Goal: Entertainment & Leisure: Consume media (video, audio)

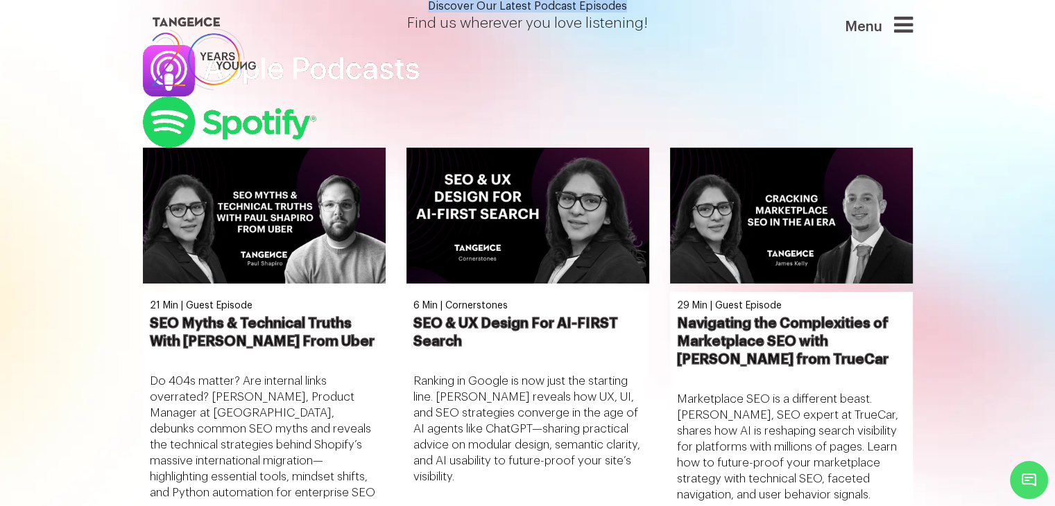
drag, startPoint x: 783, startPoint y: 191, endPoint x: 254, endPoint y: 196, distance: 529.3
click at [254, 12] on h1 "Discover Our Latest Podcast Episodes" at bounding box center [528, 6] width 770 height 12
drag, startPoint x: 713, startPoint y: 232, endPoint x: 239, endPoint y: 192, distance: 475.5
click at [239, 148] on div "Discover Our Latest Podcast Episodes Find us wherever you love listening!" at bounding box center [527, 74] width 791 height 148
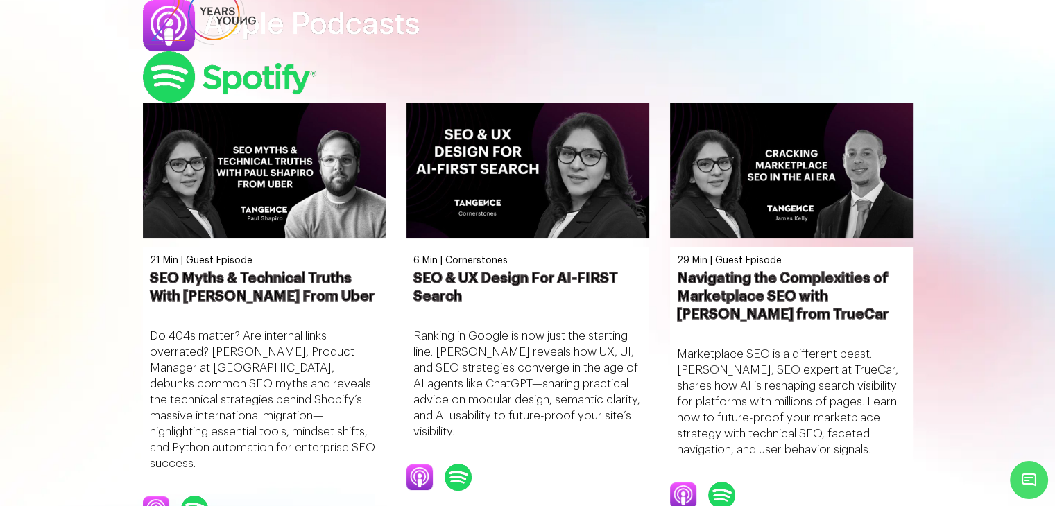
scroll to position [69, 0]
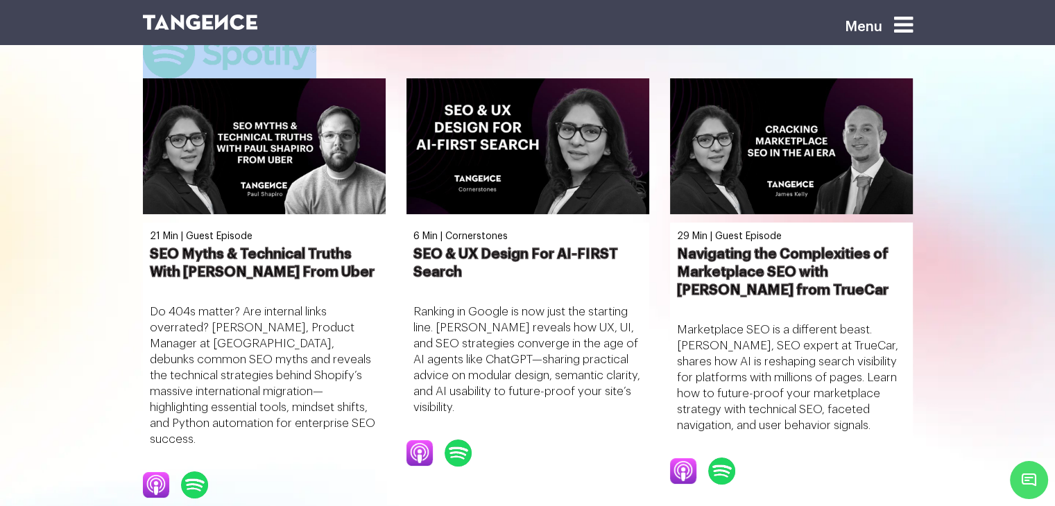
drag, startPoint x: 704, startPoint y: 212, endPoint x: 266, endPoint y: 128, distance: 446.4
click at [266, 78] on div "Discover Our Latest Podcast Episodes Find us wherever you love listening!" at bounding box center [527, 5] width 791 height 148
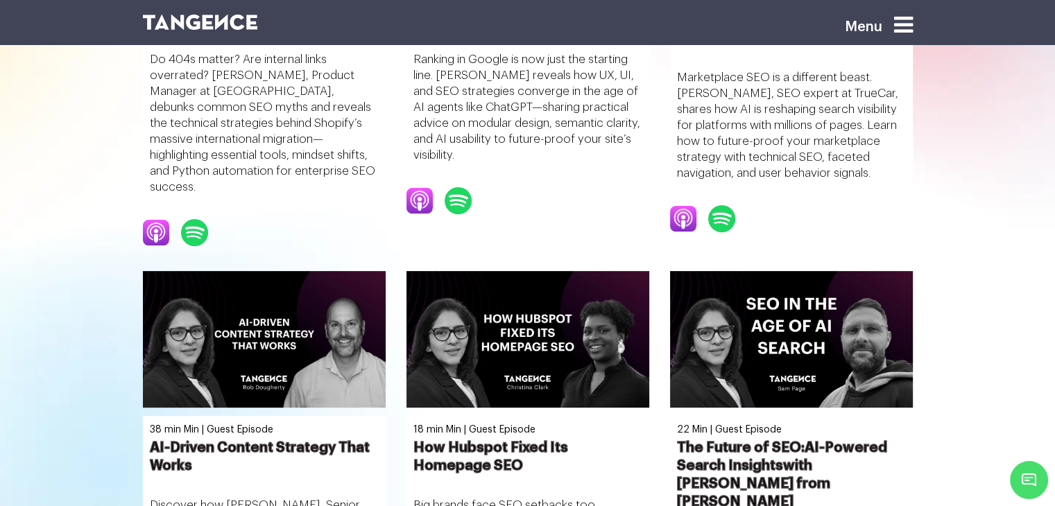
scroll to position [347, 0]
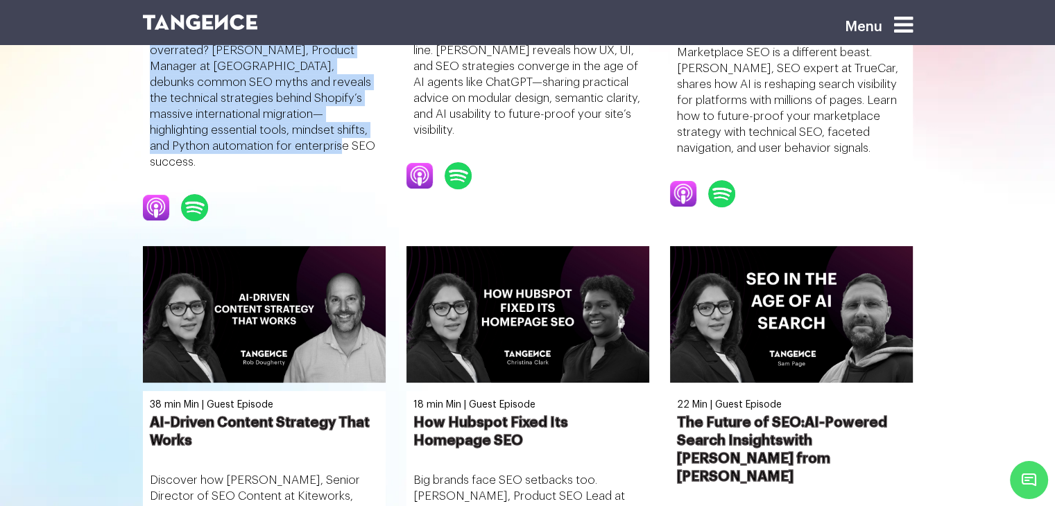
drag, startPoint x: 197, startPoint y: 396, endPoint x: 128, endPoint y: 225, distance: 184.2
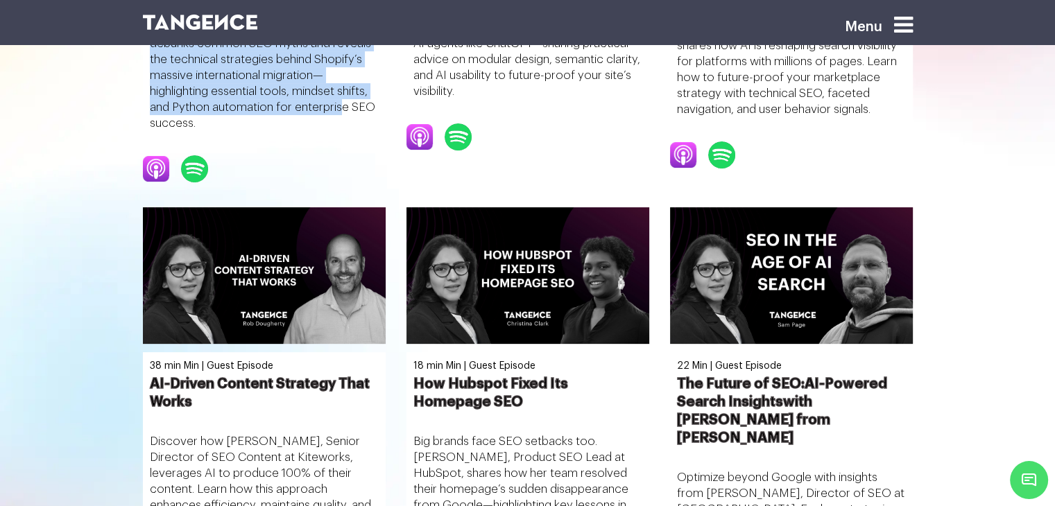
scroll to position [416, 0]
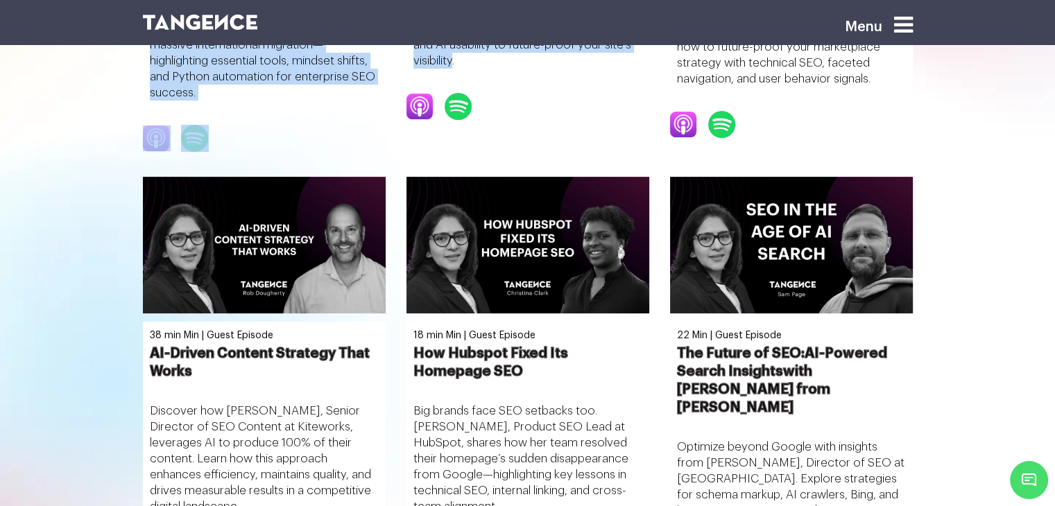
drag, startPoint x: 573, startPoint y: 309, endPoint x: 354, endPoint y: 148, distance: 271.9
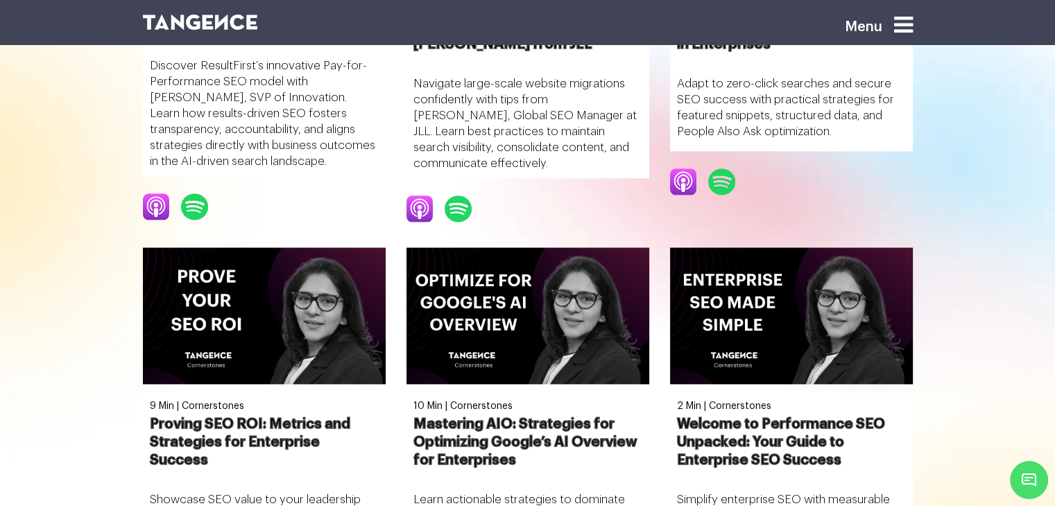
scroll to position [1734, 0]
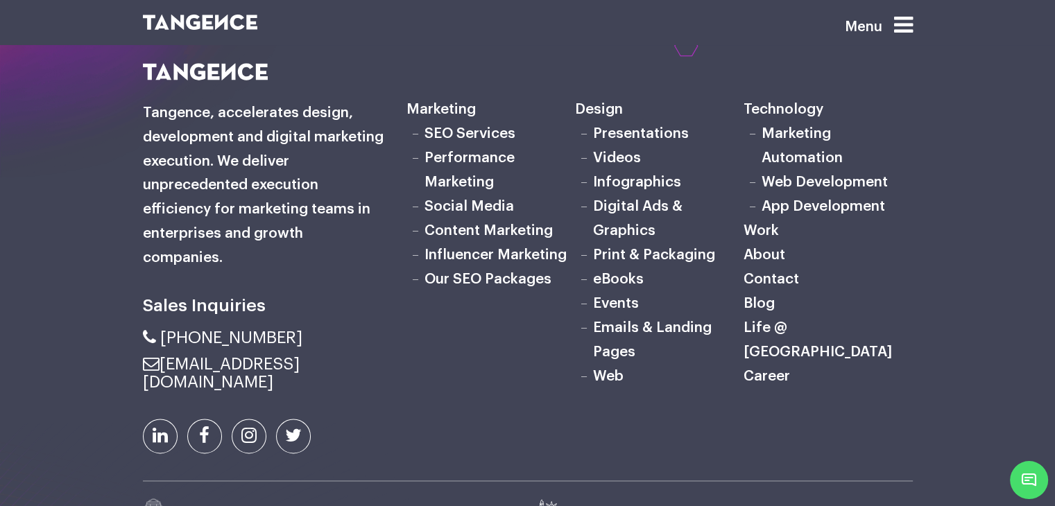
scroll to position [1700, 0]
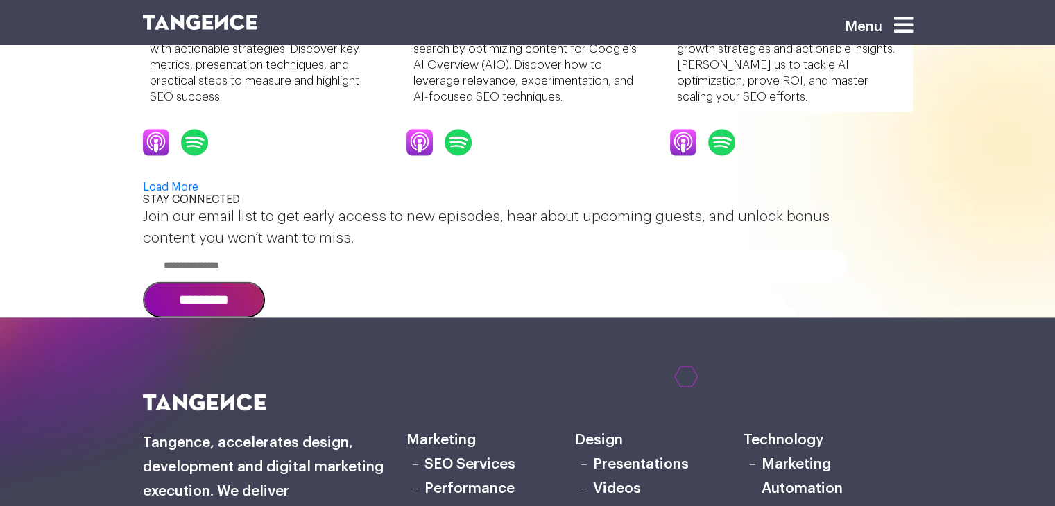
scroll to position [2230, 0]
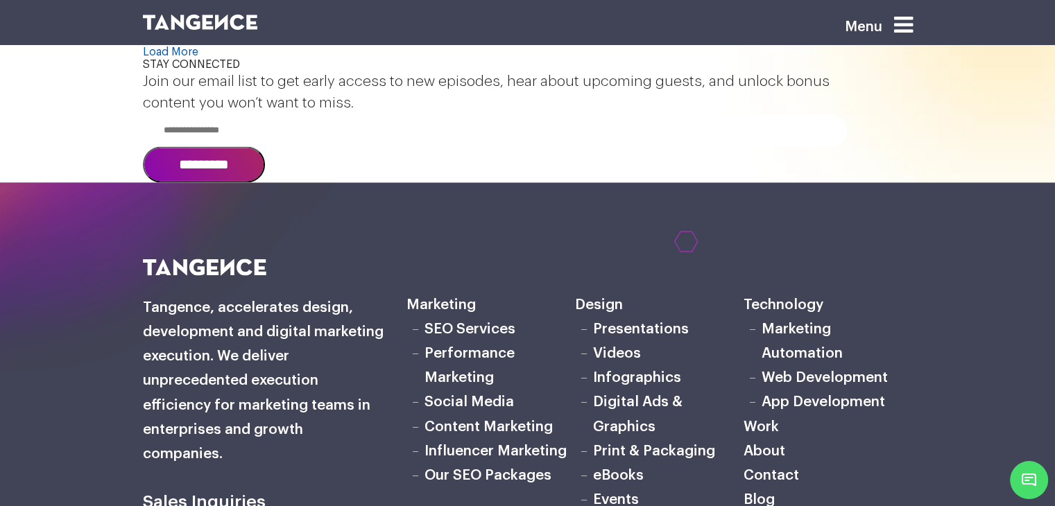
click at [198, 58] on link "Load More" at bounding box center [170, 51] width 55 height 11
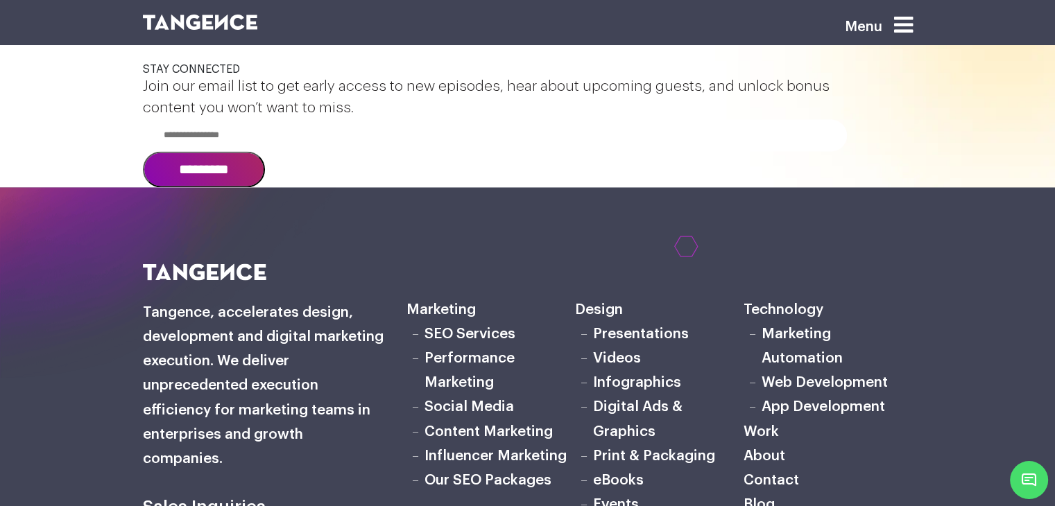
scroll to position [2224, 0]
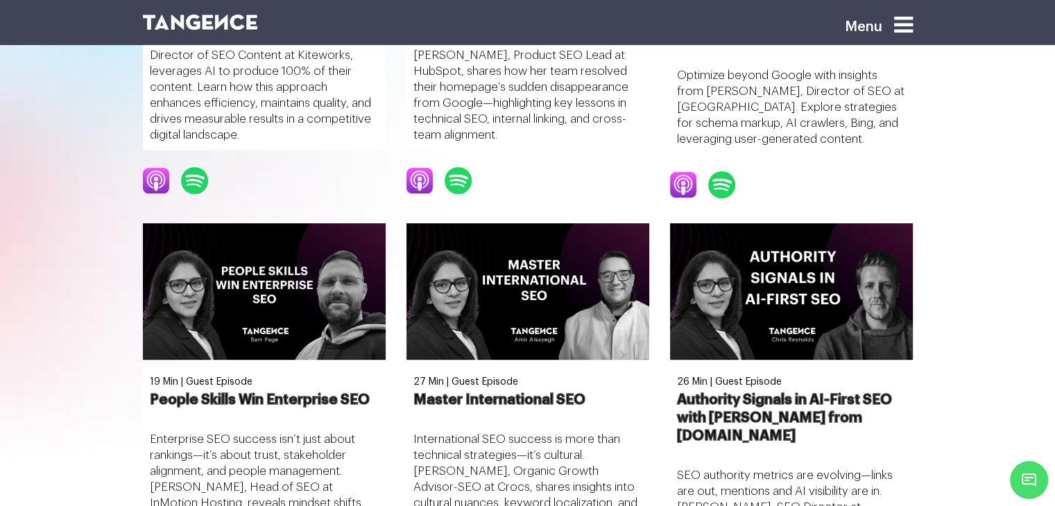
scroll to position [902, 0]
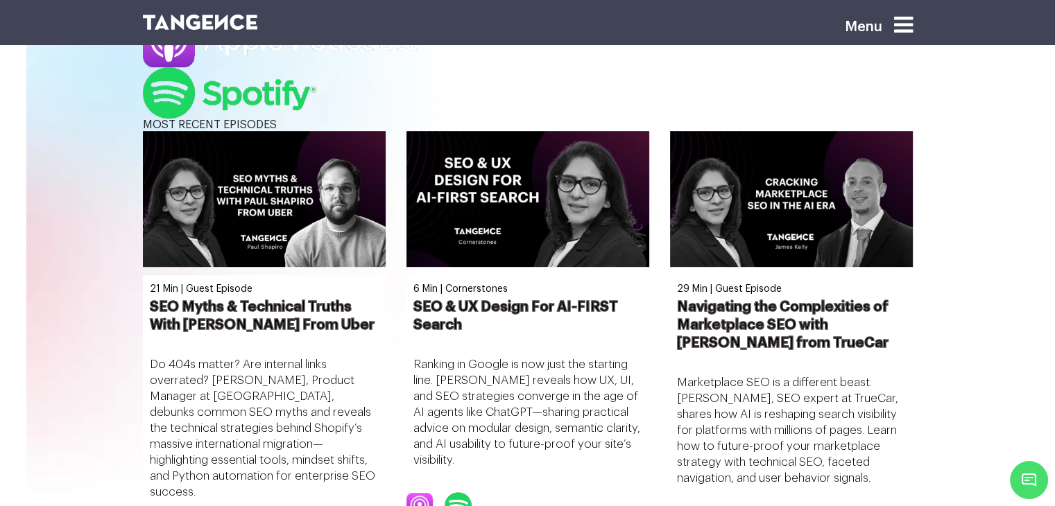
scroll to position [694, 0]
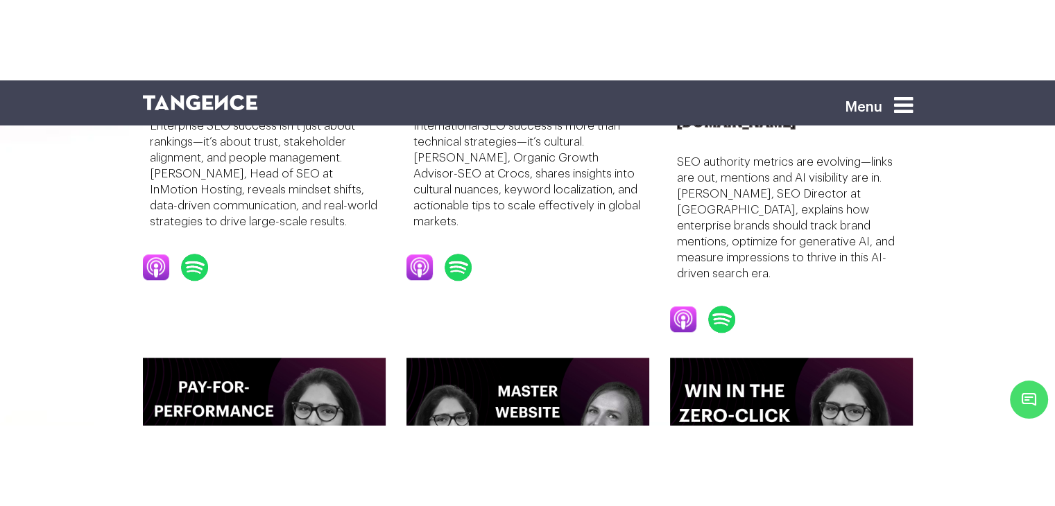
scroll to position [1179, 0]
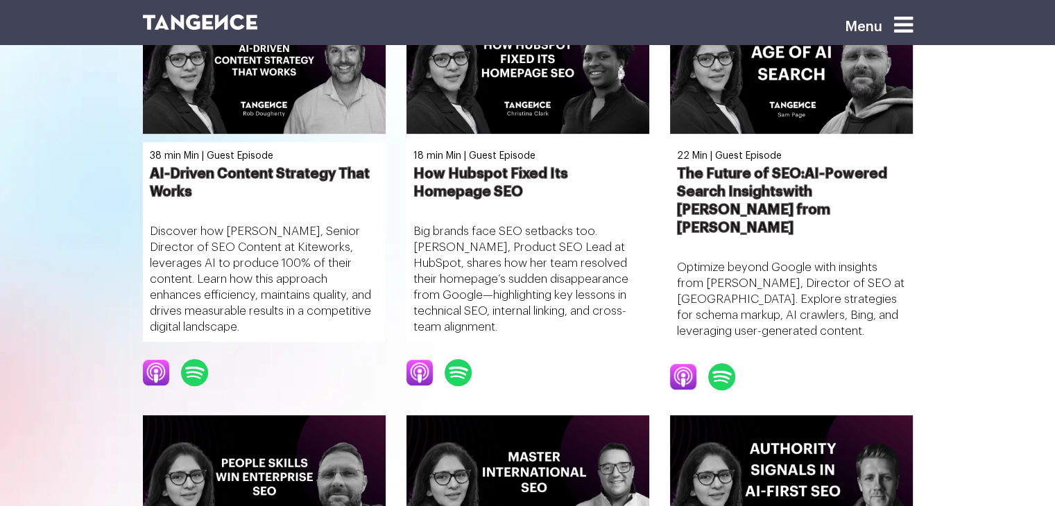
scroll to position [624, 0]
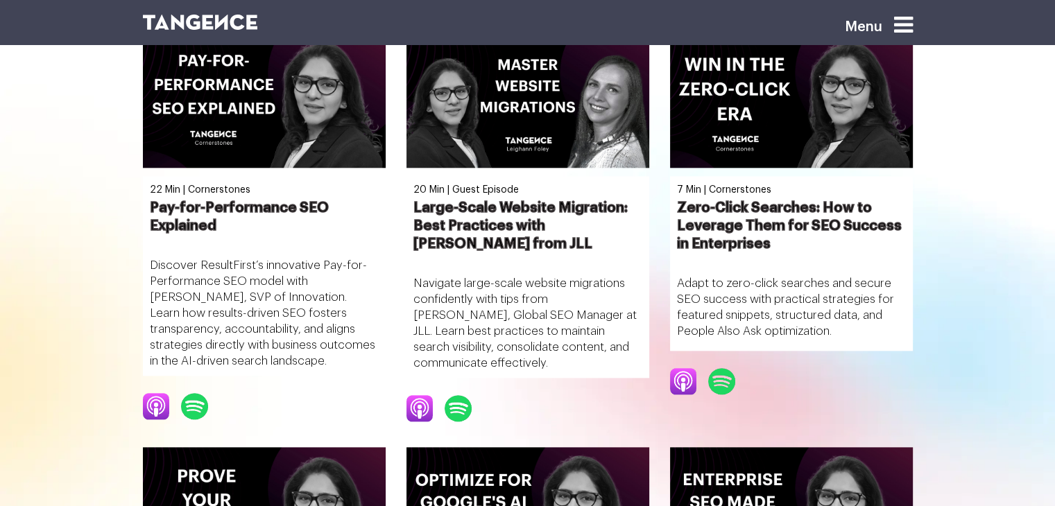
scroll to position [1459, 0]
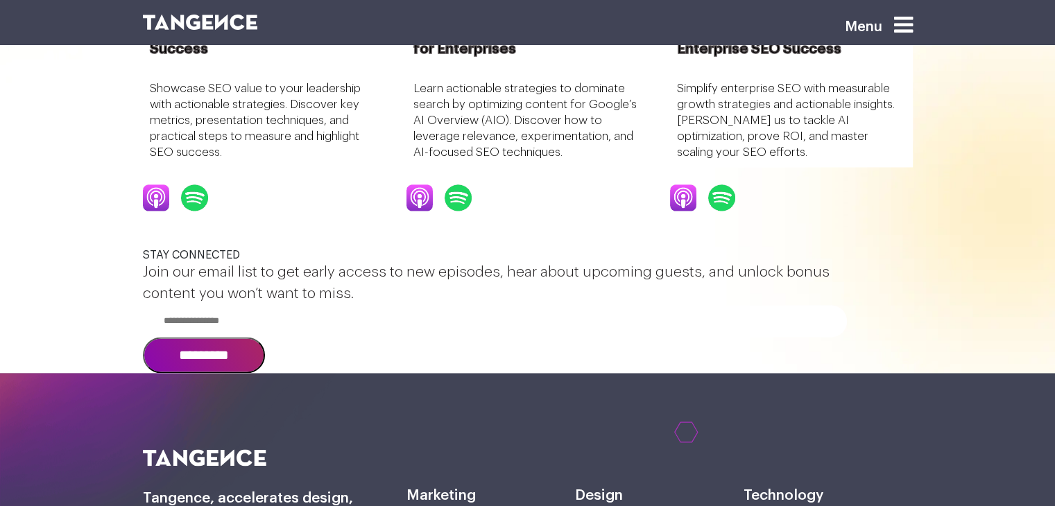
scroll to position [2043, 0]
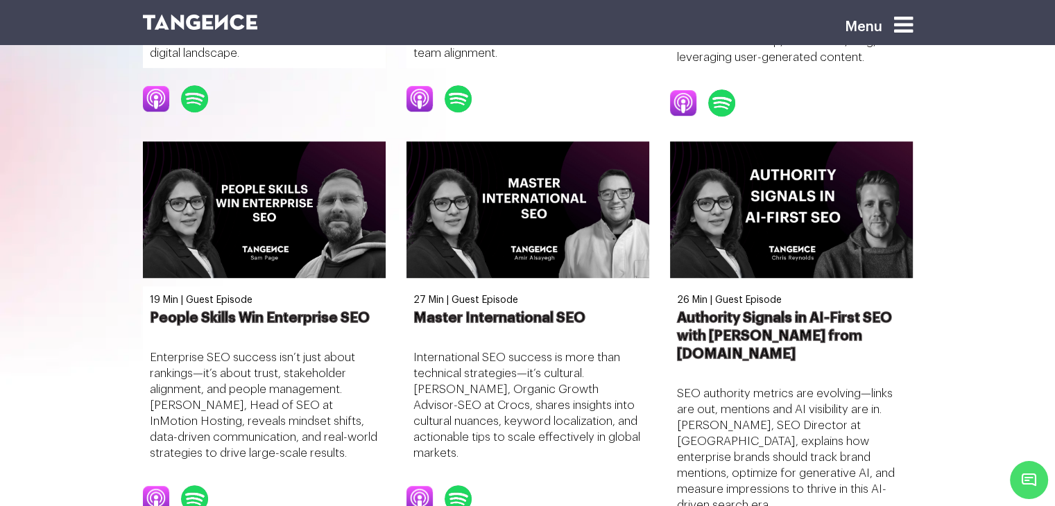
scroll to position [846, 0]
